Goal: Task Accomplishment & Management: Use online tool/utility

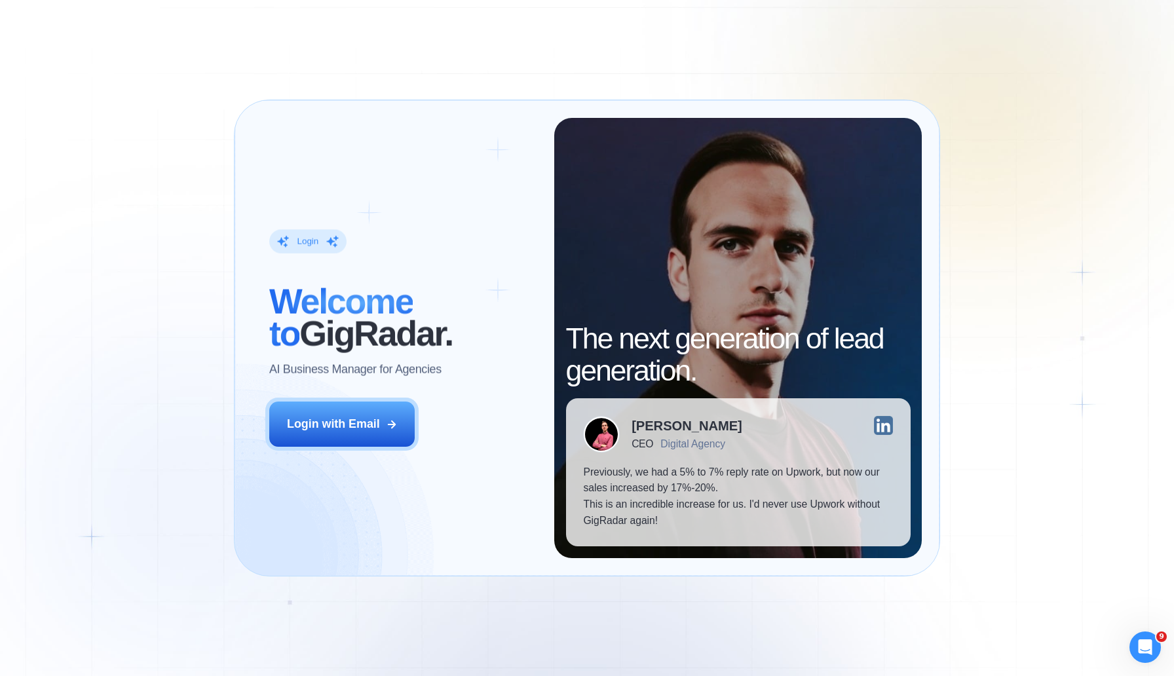
click at [319, 456] on div "Login ‍ Welcome to GigRadar. AI Business Manager for Agencies Login with Email" at bounding box center [403, 338] width 302 height 440
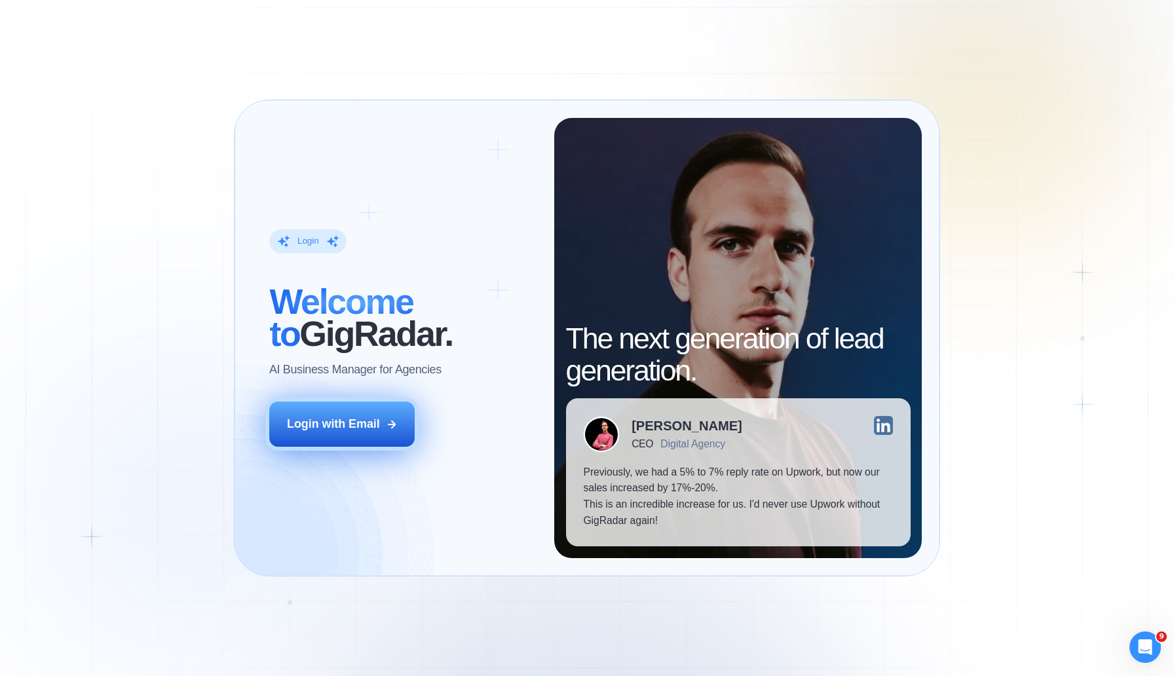
click at [320, 425] on div "Login with Email" at bounding box center [333, 424] width 93 height 16
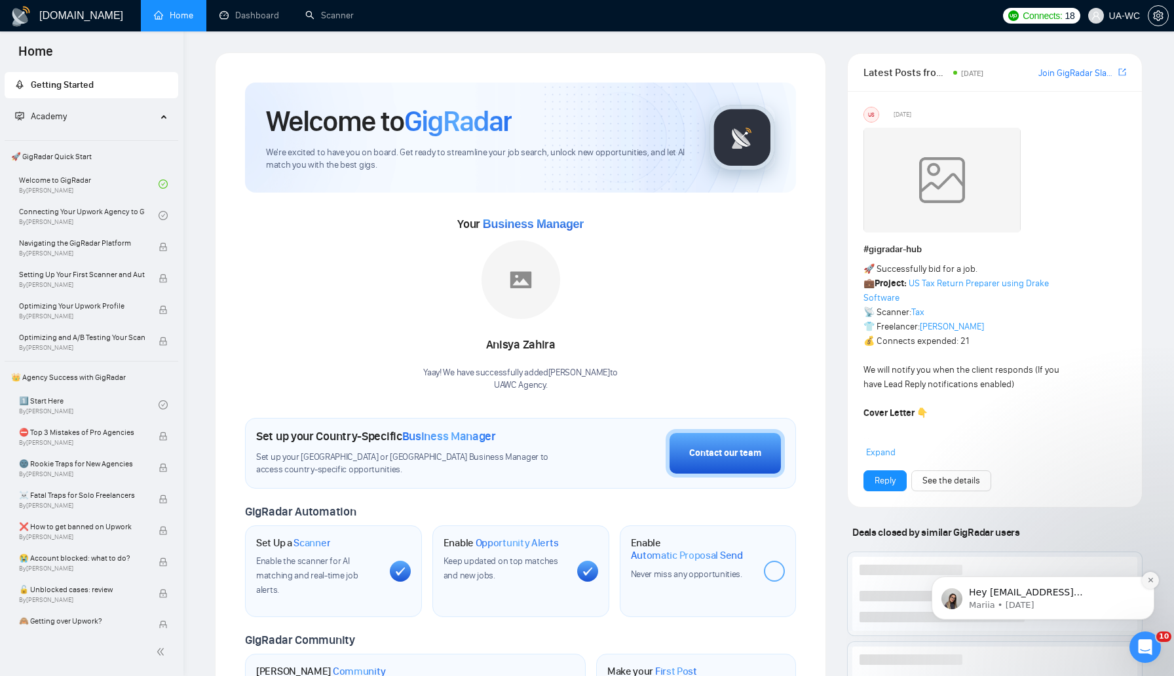
click at [1149, 580] on icon "Dismiss notification" at bounding box center [1151, 580] width 7 height 7
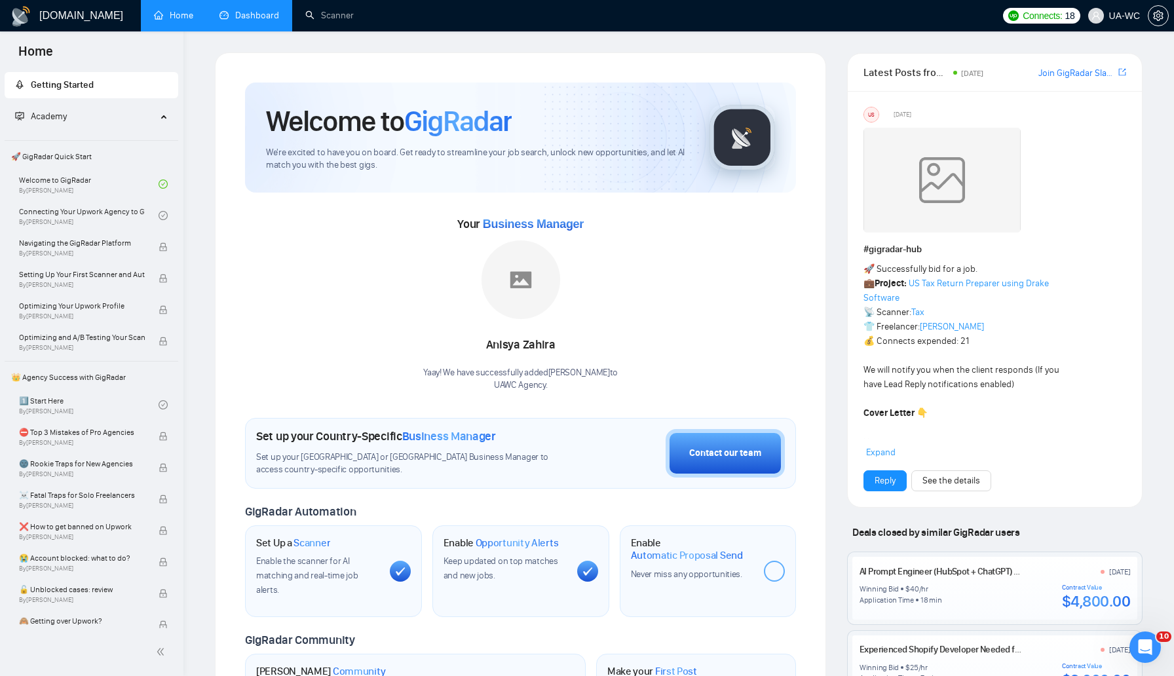
click at [256, 21] on link "Dashboard" at bounding box center [250, 15] width 60 height 11
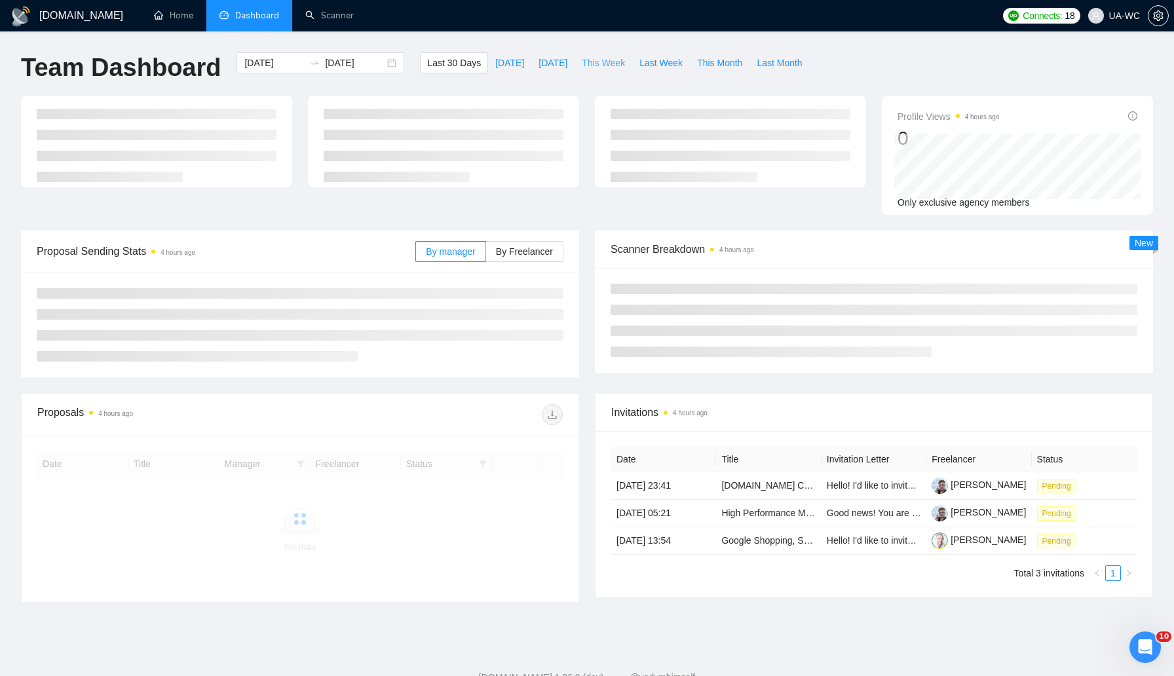
click at [598, 67] on span "This Week" at bounding box center [603, 63] width 43 height 14
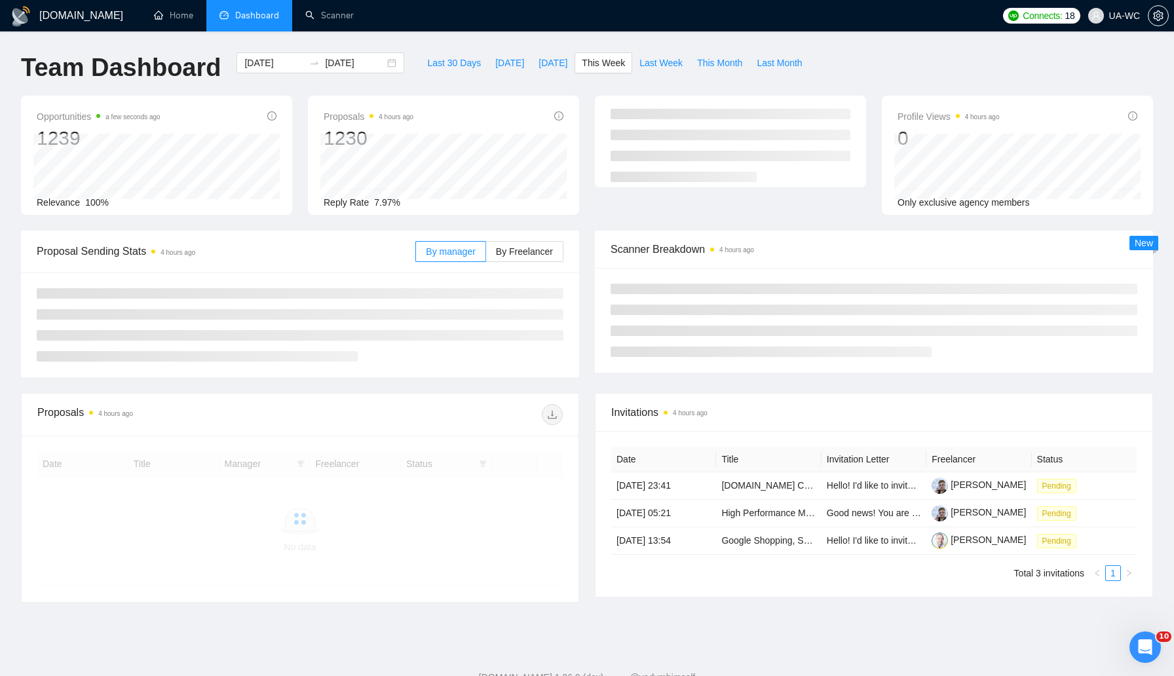
type input "[DATE]"
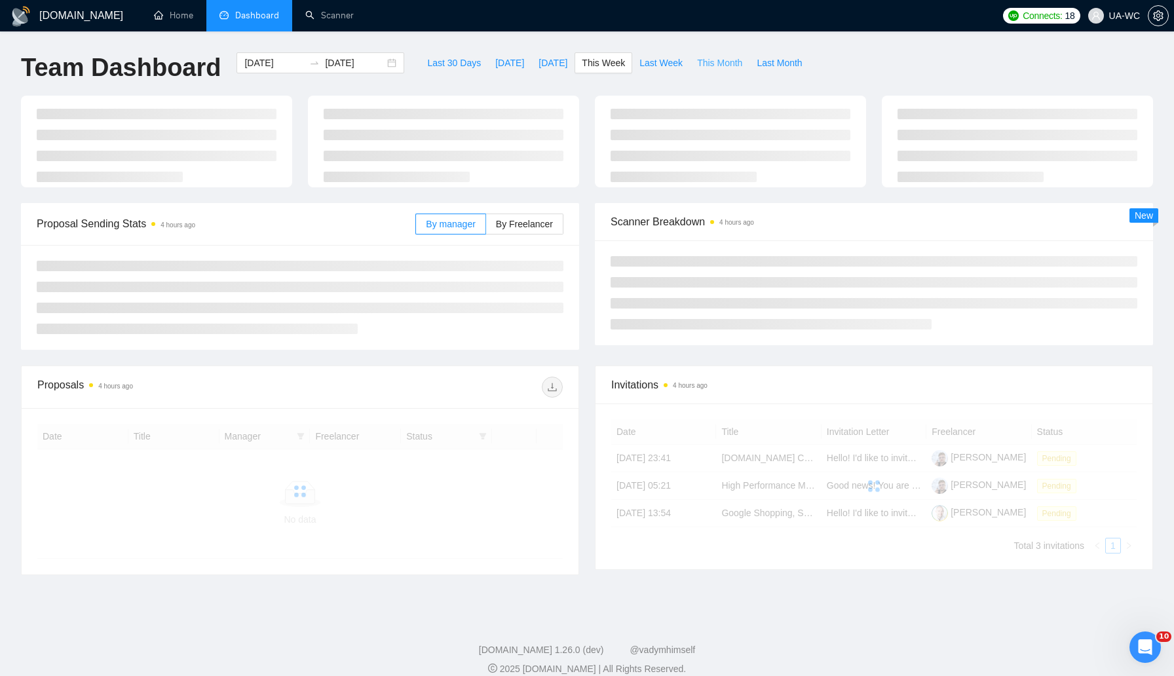
click at [691, 70] on button "This Month" at bounding box center [720, 62] width 60 height 21
type input "[DATE]"
click at [655, 69] on span "Last Week" at bounding box center [661, 63] width 43 height 14
type input "[DATE]"
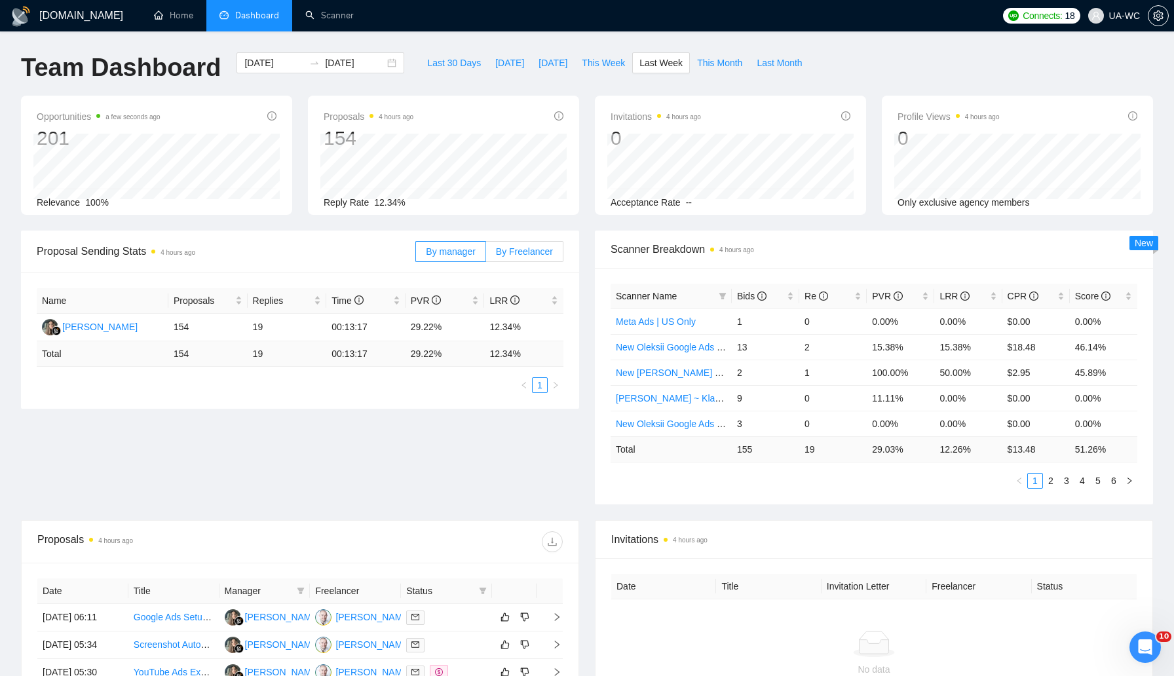
click at [513, 255] on span "By Freelancer" at bounding box center [524, 251] width 57 height 10
click at [486, 255] on input "By Freelancer" at bounding box center [486, 255] width 0 height 0
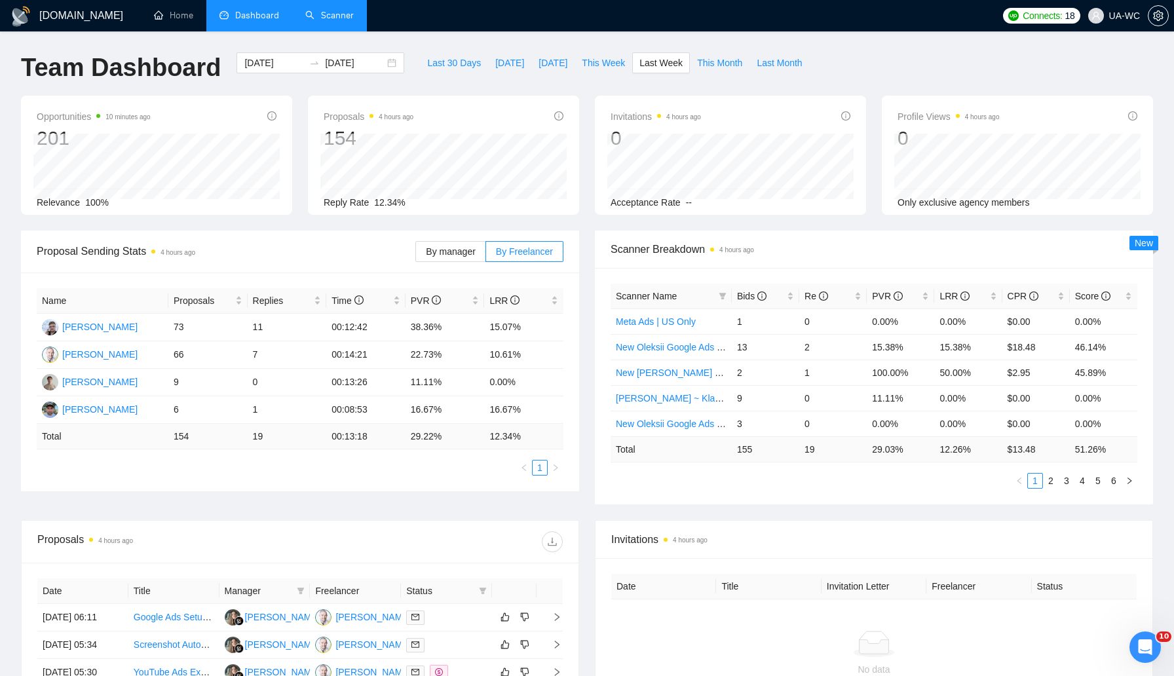
click at [327, 16] on link "Scanner" at bounding box center [329, 15] width 48 height 11
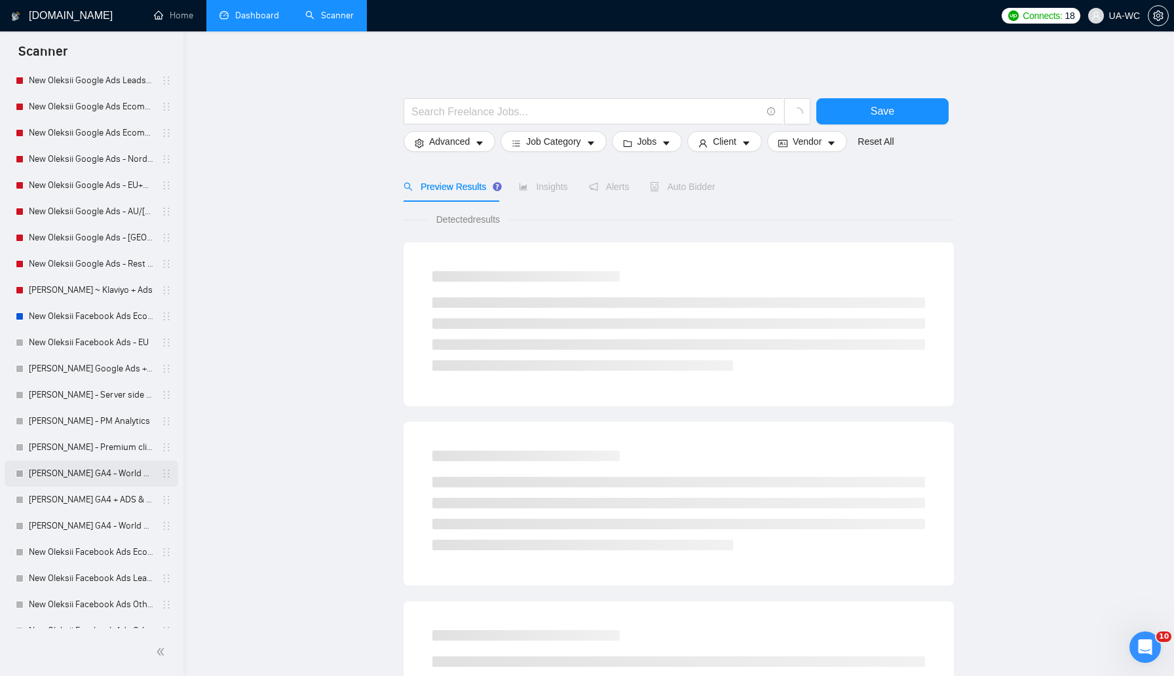
scroll to position [564, 0]
click at [99, 220] on link "New Oleksii Google Ads - EU+CH ex Nordic" at bounding box center [91, 213] width 125 height 26
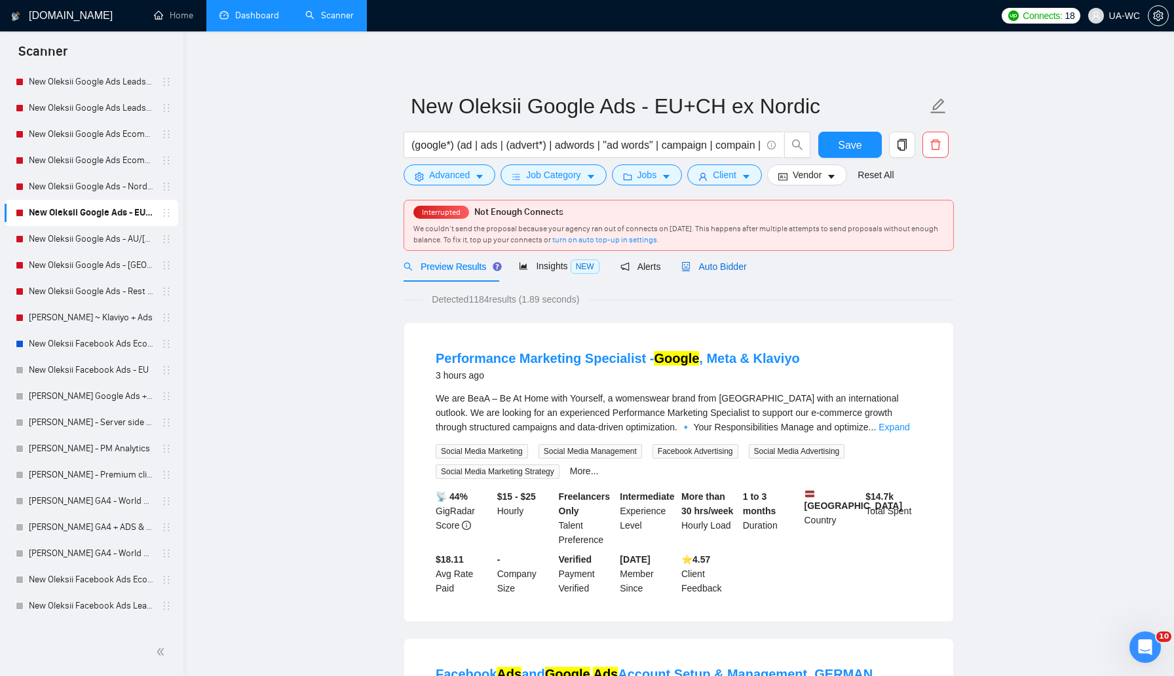
click at [705, 263] on span "Auto Bidder" at bounding box center [714, 266] width 65 height 10
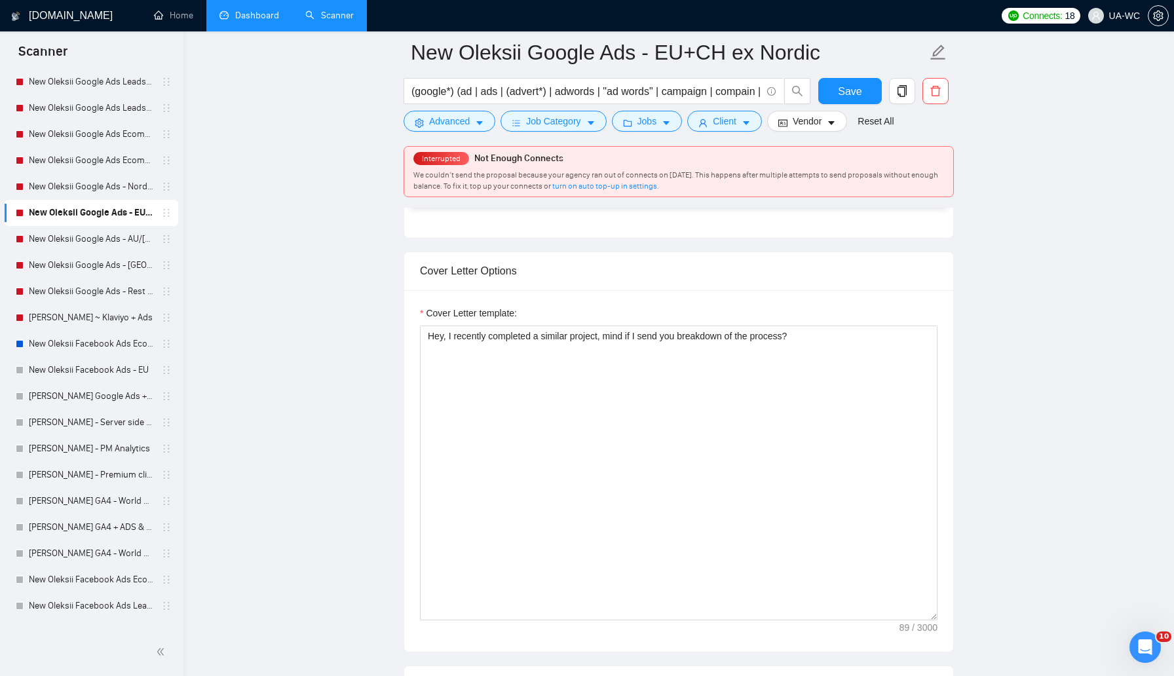
scroll to position [810, 0]
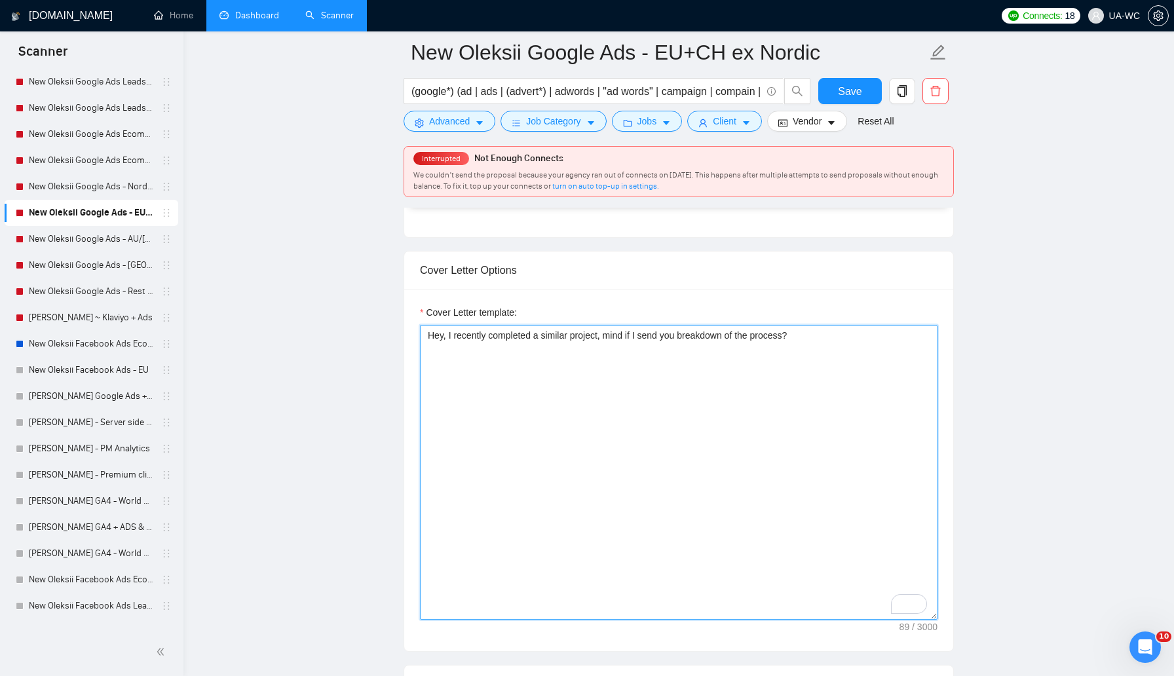
drag, startPoint x: 808, startPoint y: 336, endPoint x: 419, endPoint y: 333, distance: 388.6
click at [419, 333] on div "Cover Letter template: Hey, I recently completed a similar project, mind if I s…" at bounding box center [678, 471] width 549 height 362
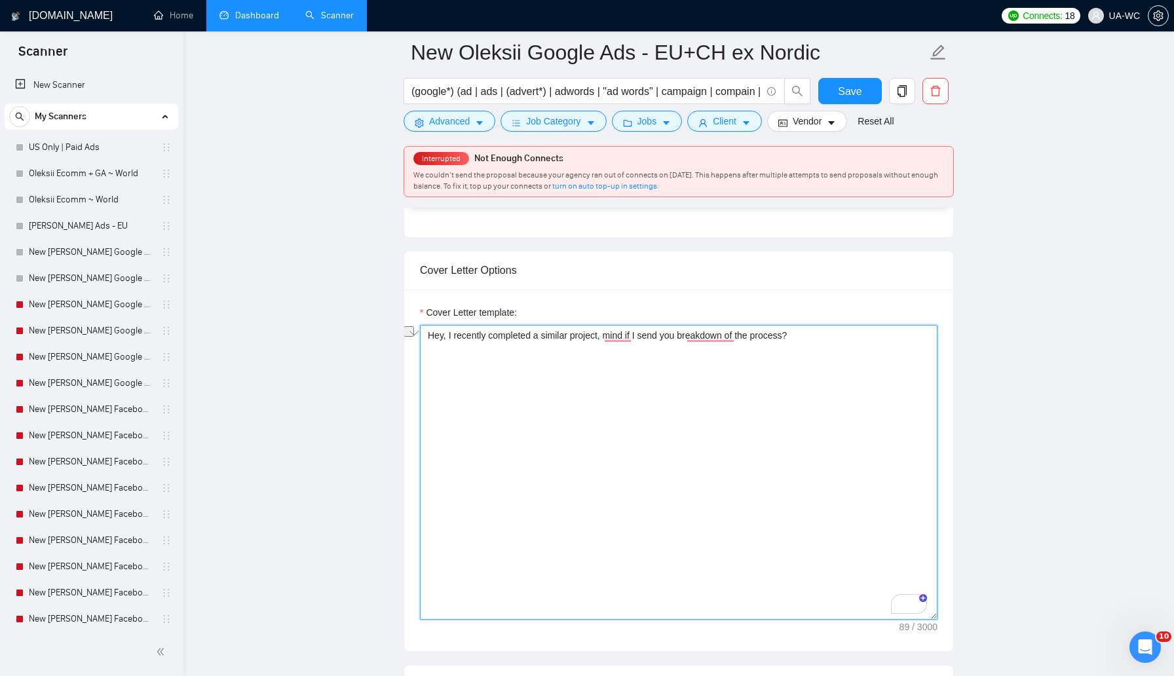
scroll to position [786, 0]
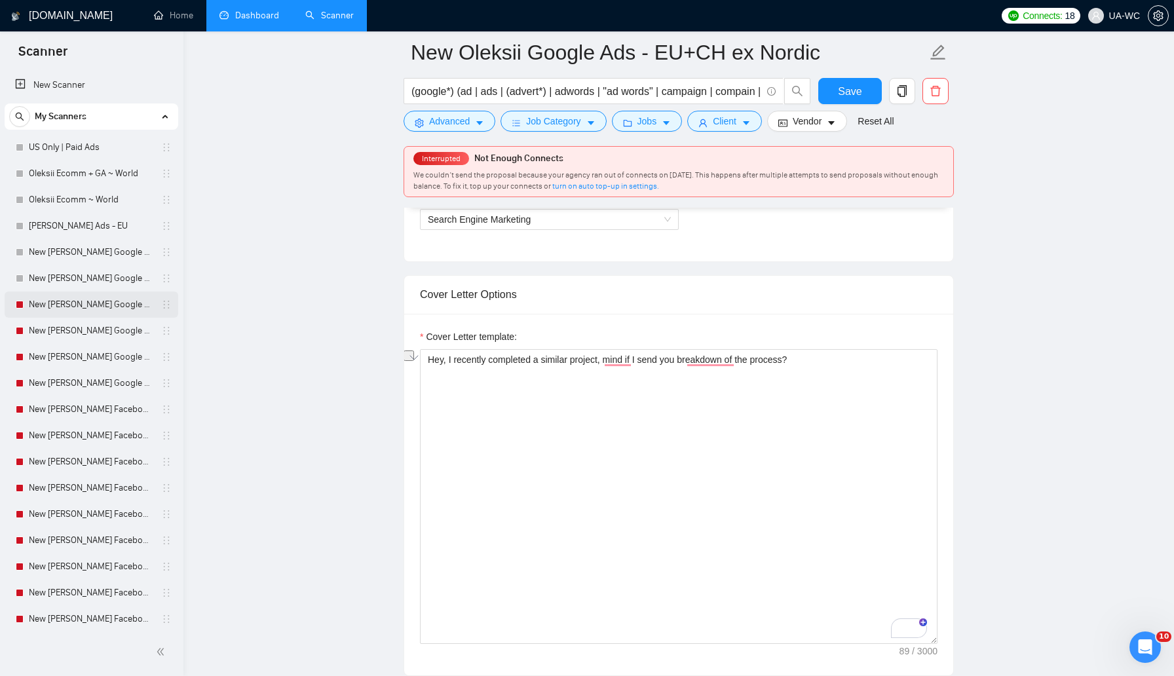
click at [56, 313] on link "New [PERSON_NAME] Google Ads - Nordic" at bounding box center [91, 305] width 125 height 26
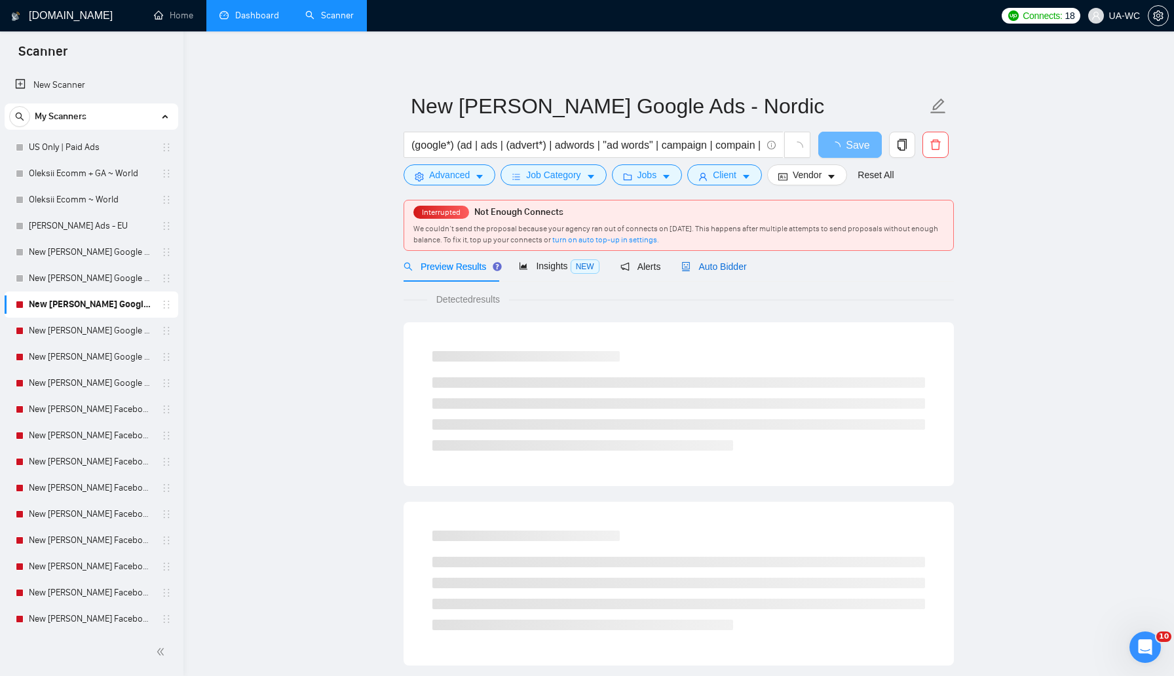
click at [714, 269] on span "Auto Bidder" at bounding box center [714, 266] width 65 height 10
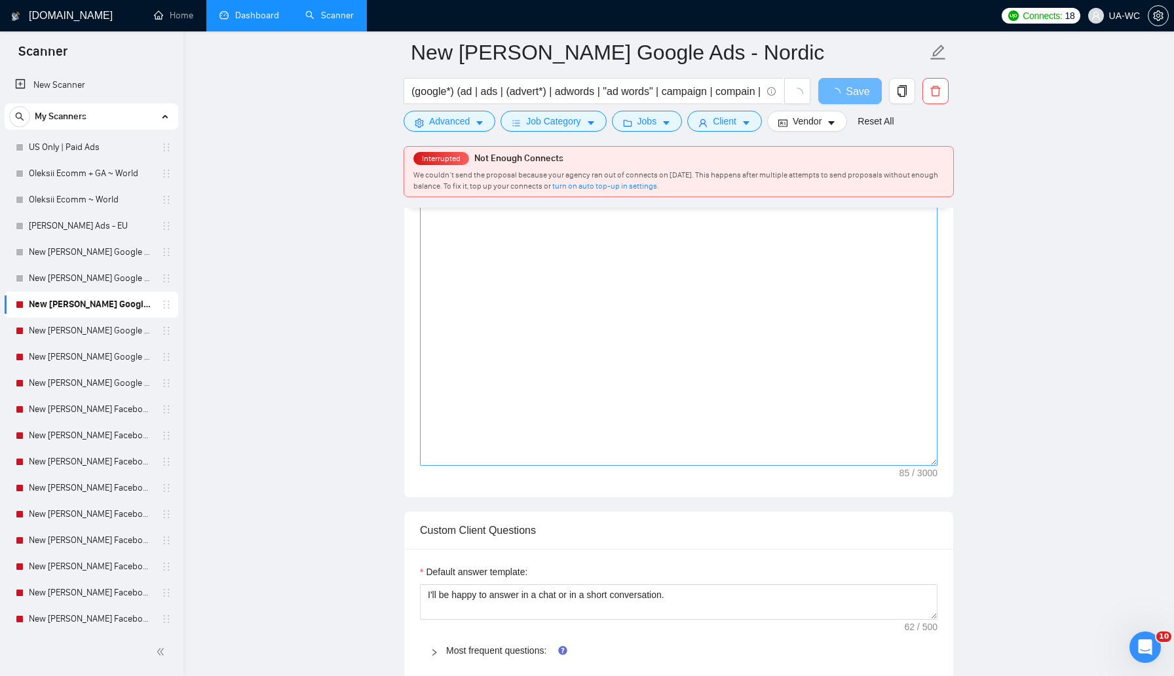
scroll to position [878, 0]
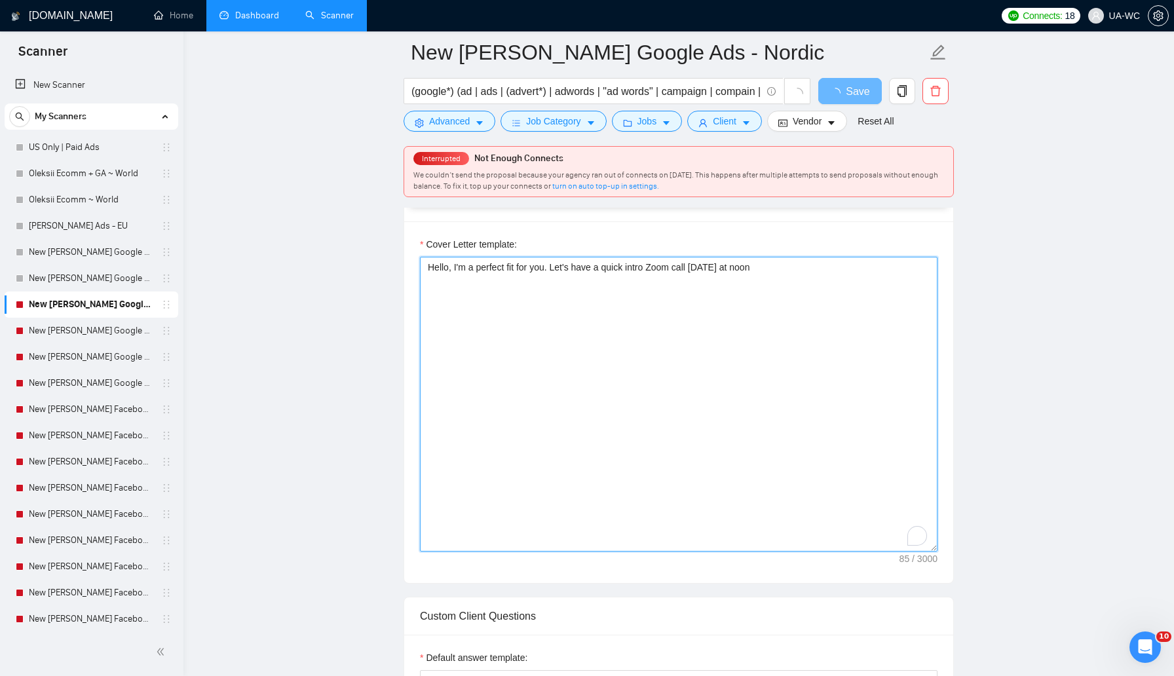
click at [678, 377] on textarea "Hello, I'm a perfect fit for you. Let's have a quick intro Zoom call [DATE] at …" at bounding box center [679, 404] width 518 height 295
